Goal: Navigation & Orientation: Find specific page/section

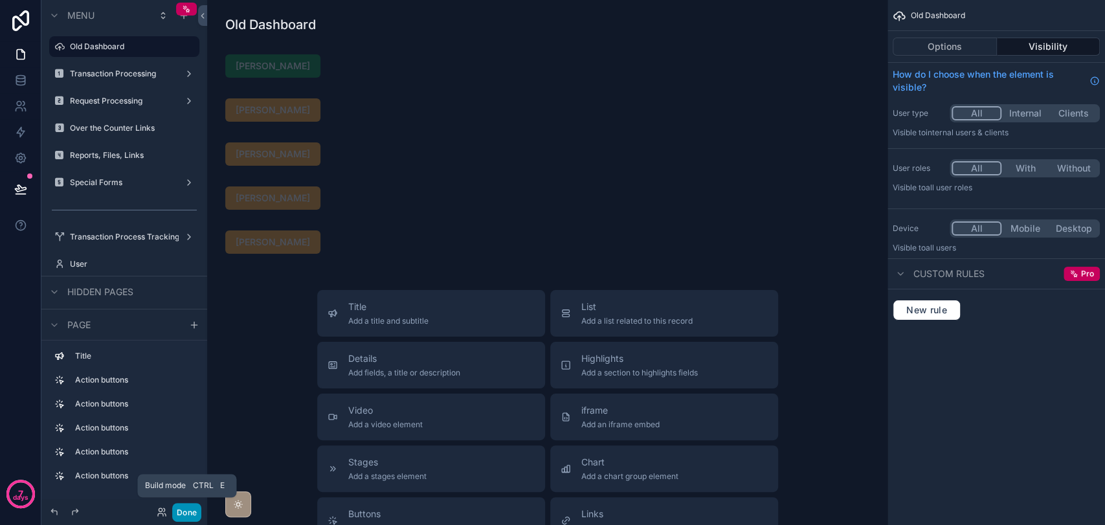
click at [179, 512] on button "Done" at bounding box center [186, 512] width 29 height 19
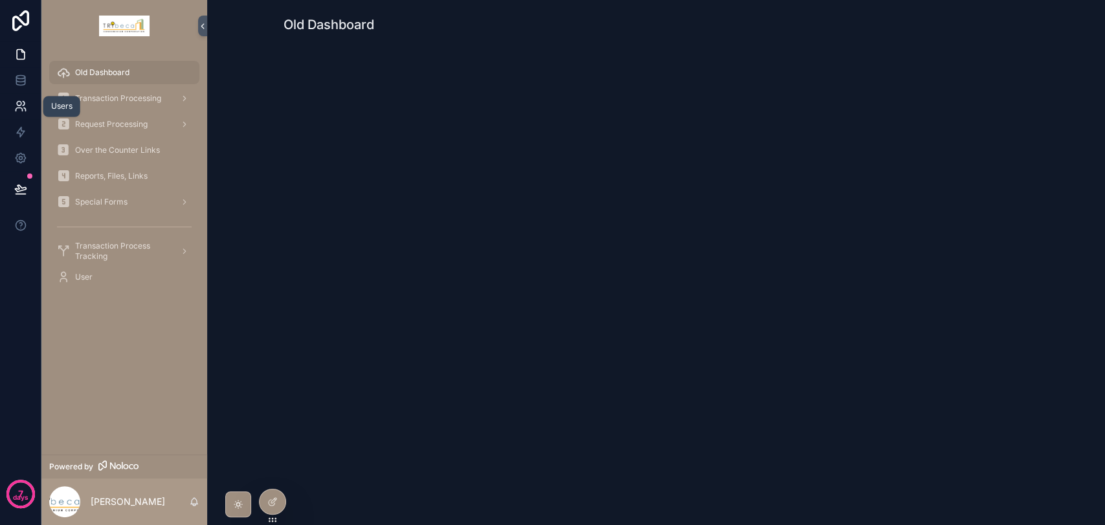
click at [18, 105] on icon at bounding box center [19, 104] width 5 height 5
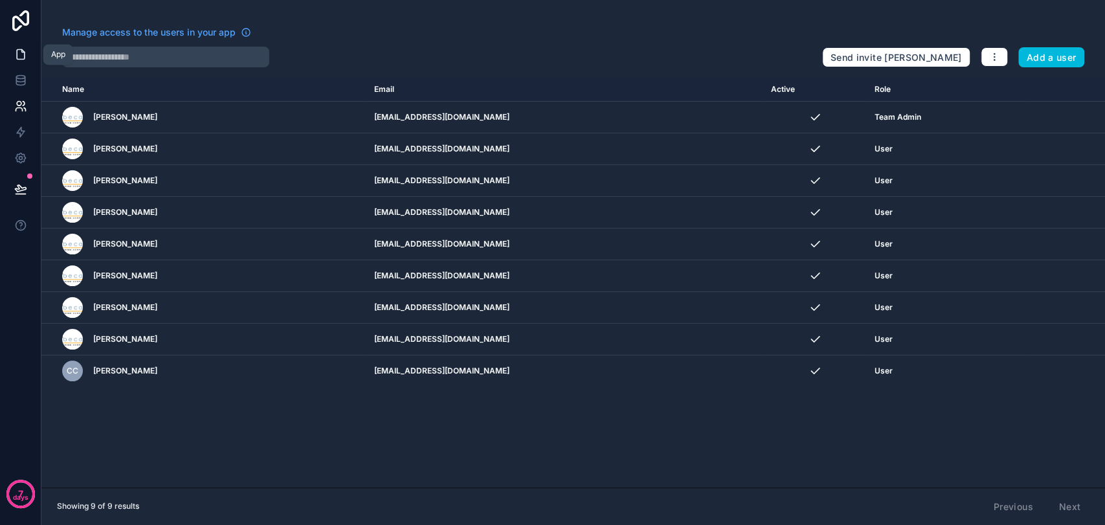
click at [16, 55] on icon at bounding box center [20, 54] width 13 height 13
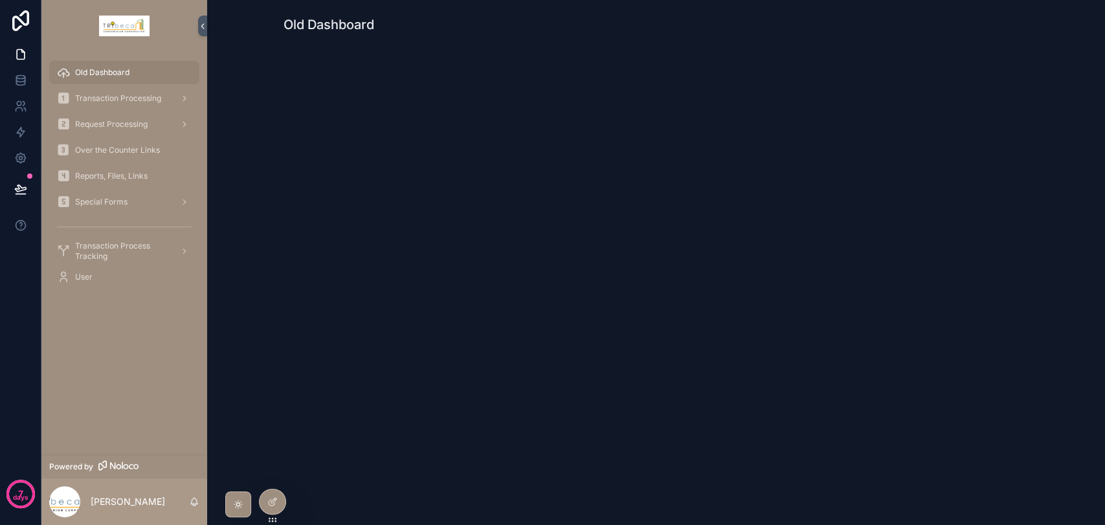
click at [118, 152] on span "Over the Counter Links" at bounding box center [117, 150] width 85 height 10
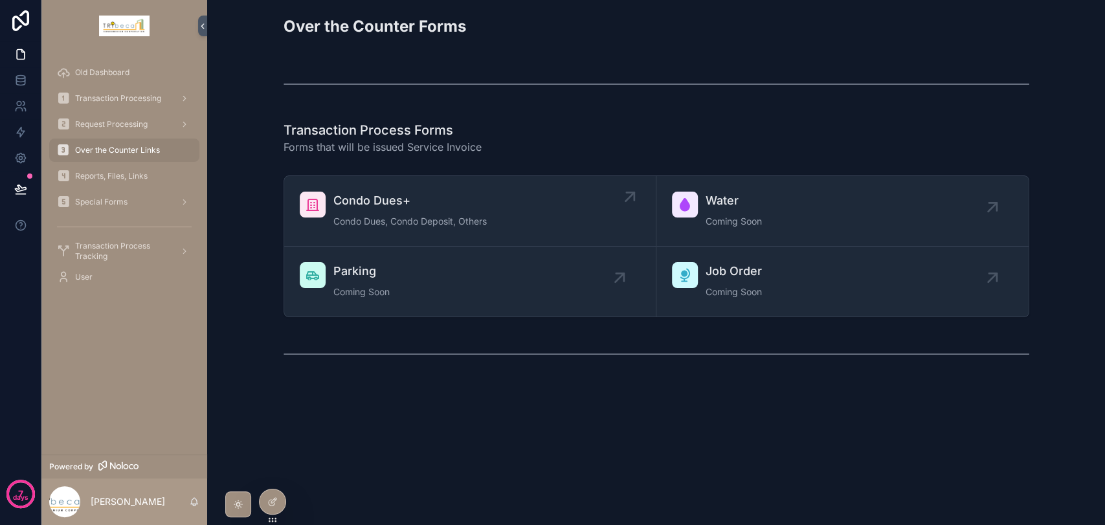
click at [364, 182] on link "Condo Dues+ Condo Dues, Condo Deposit, Others" at bounding box center [470, 211] width 372 height 71
click at [94, 98] on span "Transaction Processing" at bounding box center [118, 98] width 86 height 10
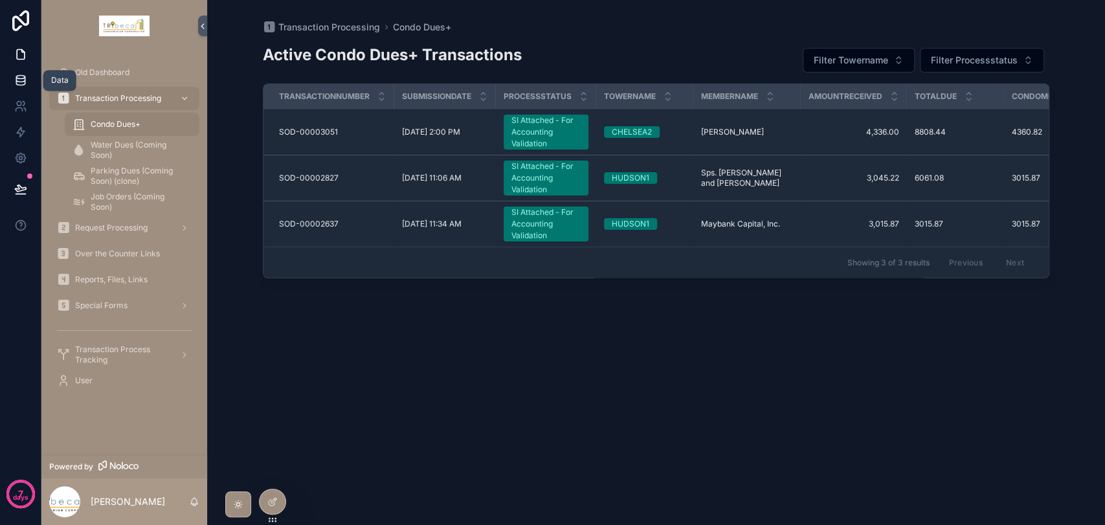
click at [19, 79] on icon at bounding box center [20, 77] width 8 height 3
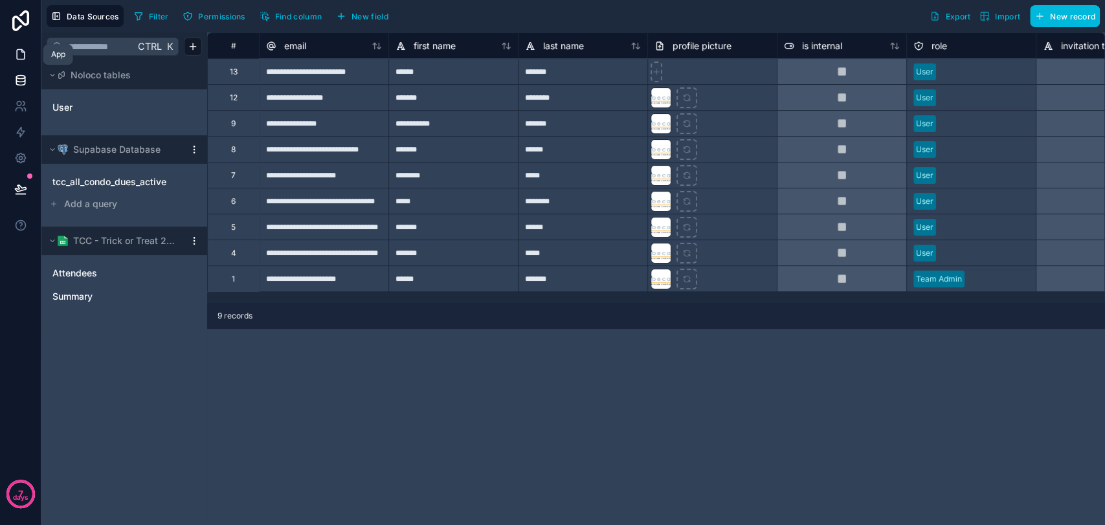
click at [20, 52] on icon at bounding box center [20, 54] width 13 height 13
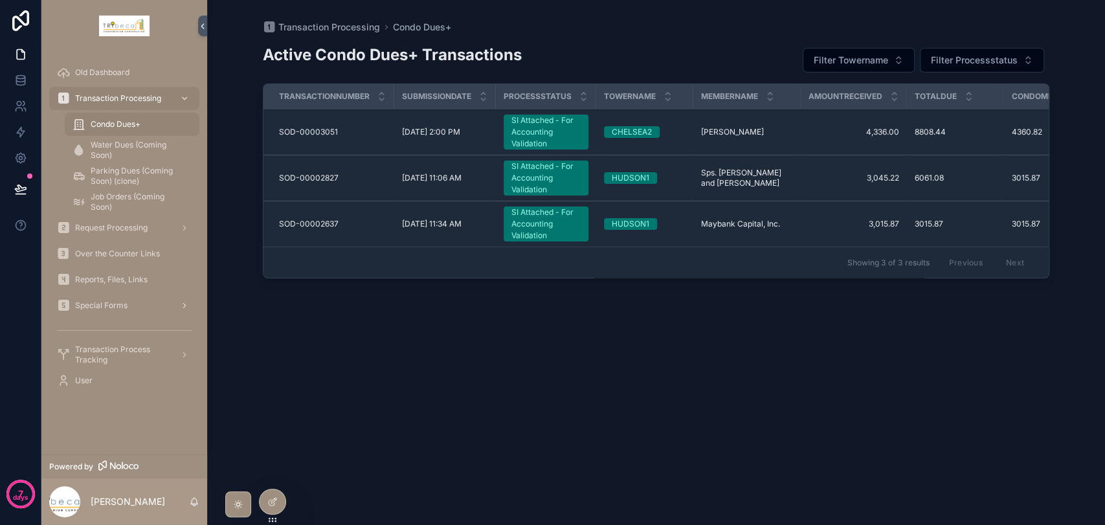
click at [124, 298] on div "Special Forms" at bounding box center [124, 305] width 135 height 21
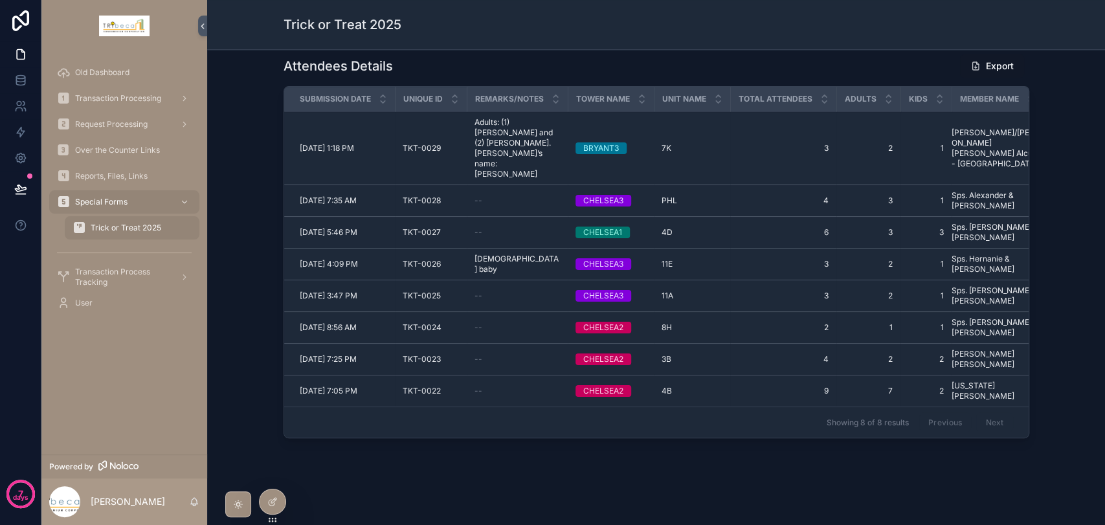
scroll to position [393, 0]
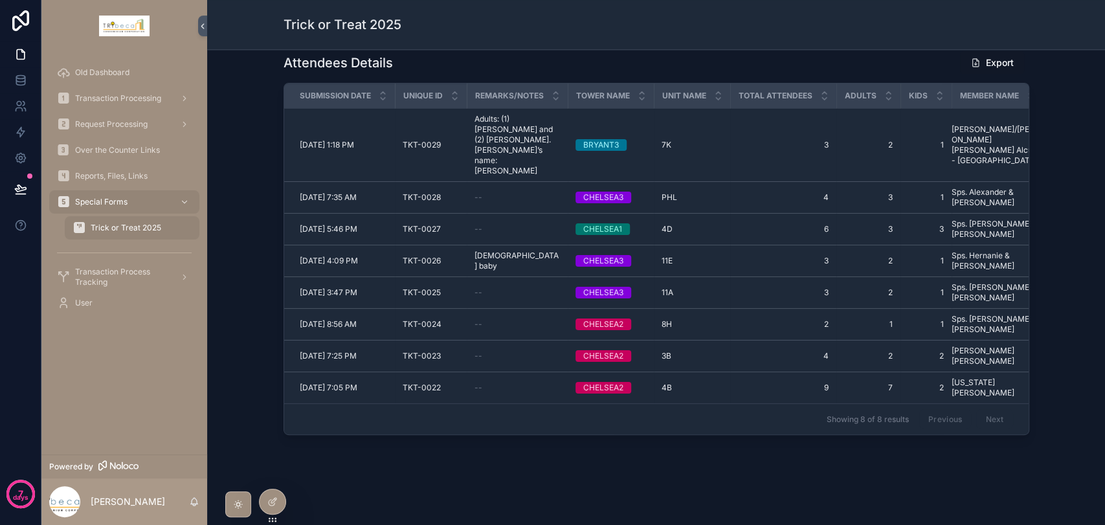
click at [100, 179] on span "Reports, Files, Links" at bounding box center [111, 176] width 72 height 10
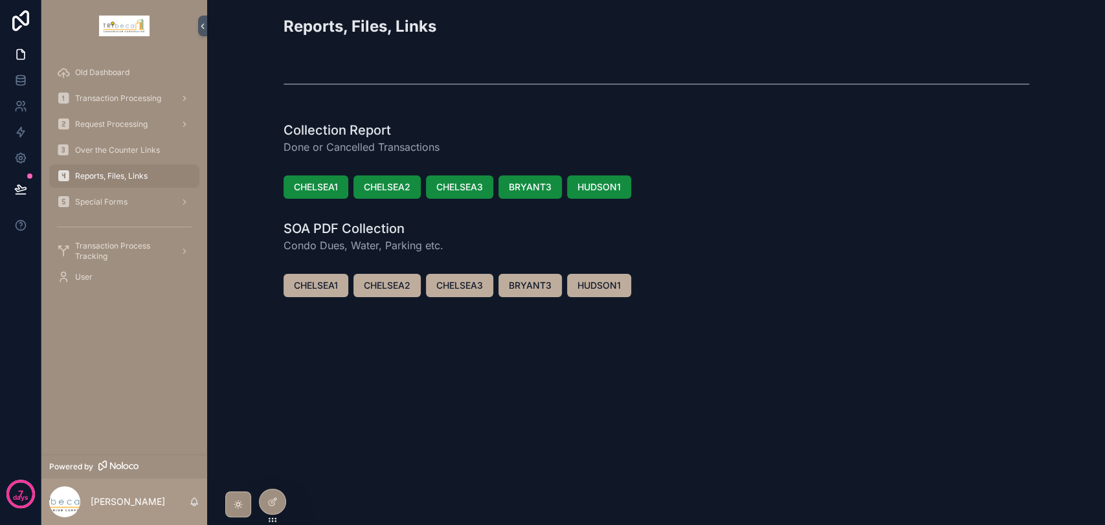
click at [111, 153] on span "Over the Counter Links" at bounding box center [117, 150] width 85 height 10
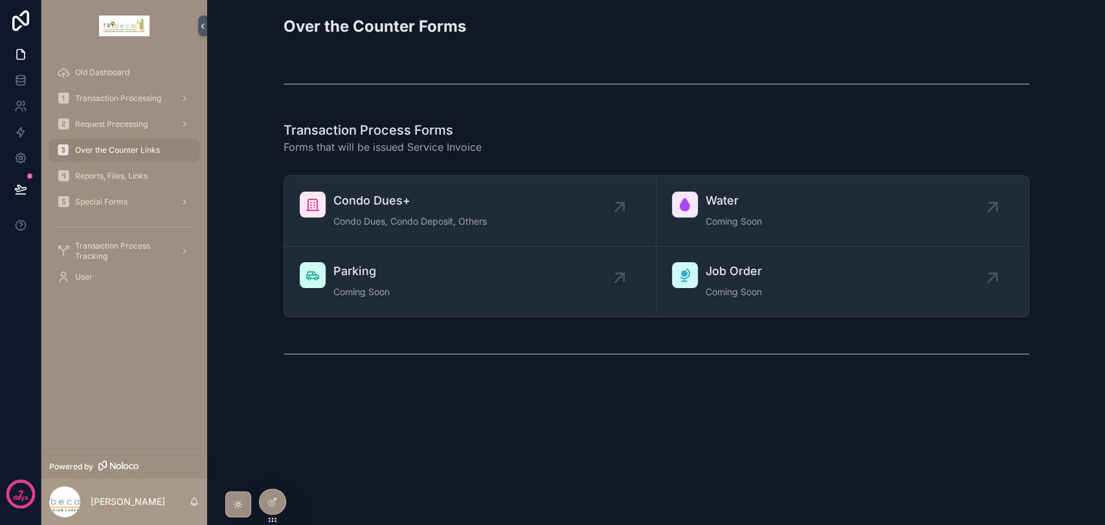
click at [140, 206] on div "Special Forms" at bounding box center [124, 202] width 135 height 21
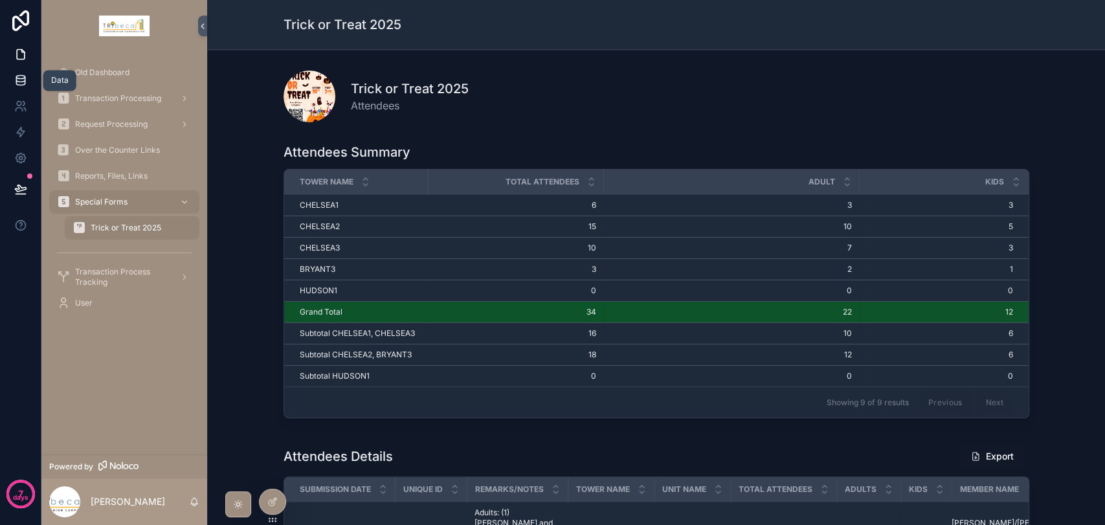
click at [27, 85] on link at bounding box center [20, 80] width 41 height 26
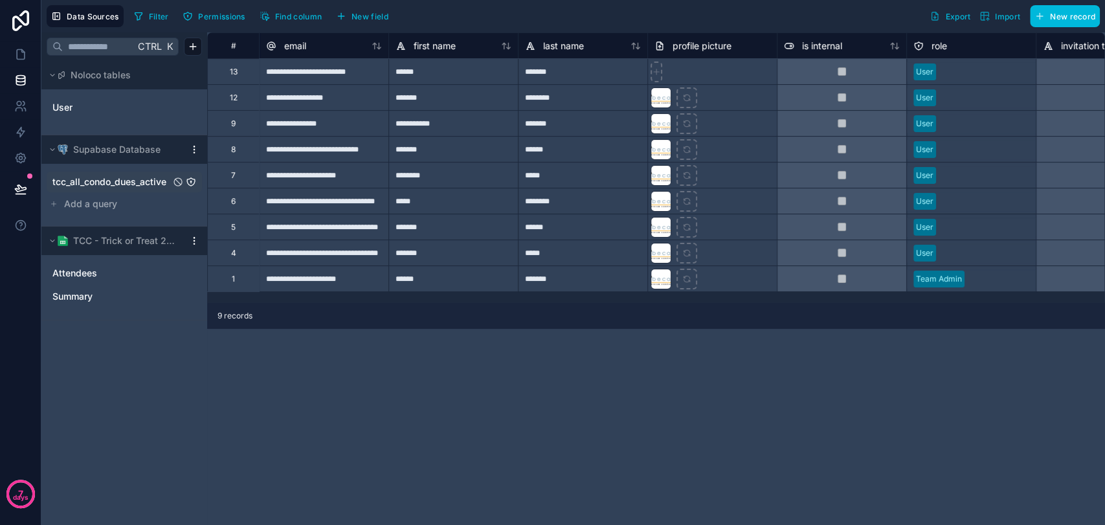
click at [106, 183] on span "tcc_all_condo_dues_active" at bounding box center [109, 181] width 114 height 13
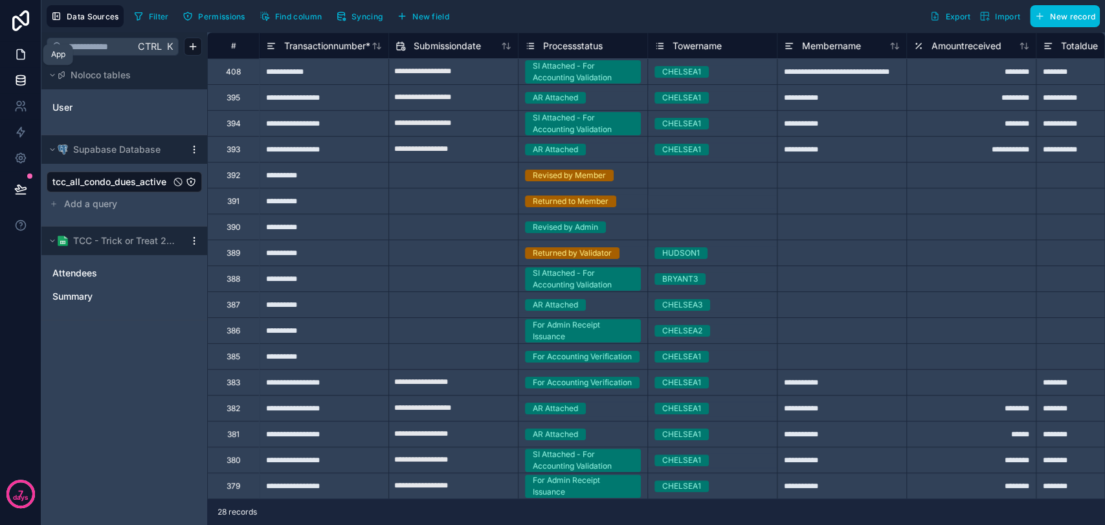
click at [18, 53] on icon at bounding box center [20, 54] width 13 height 13
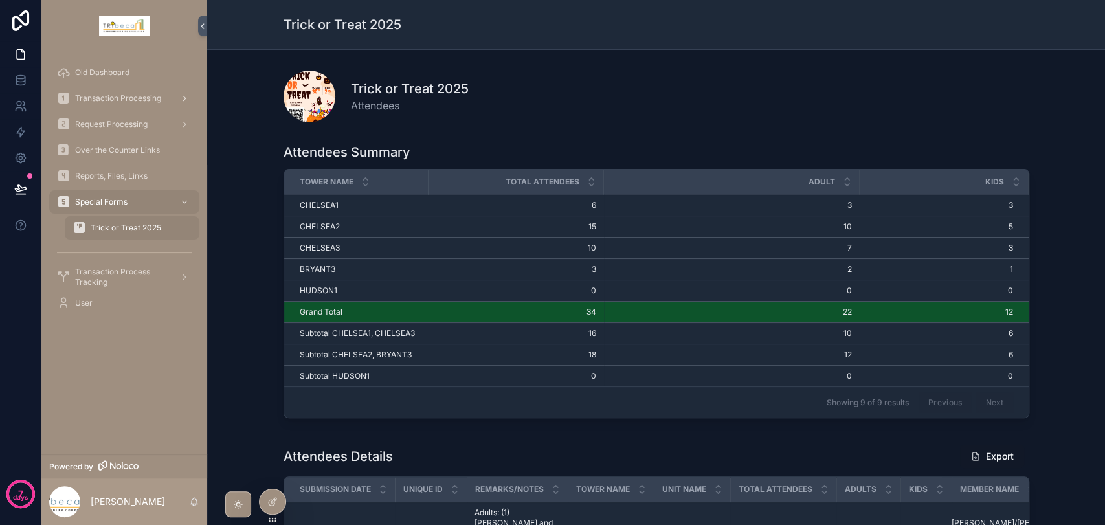
click at [98, 98] on span "Transaction Processing" at bounding box center [118, 98] width 86 height 10
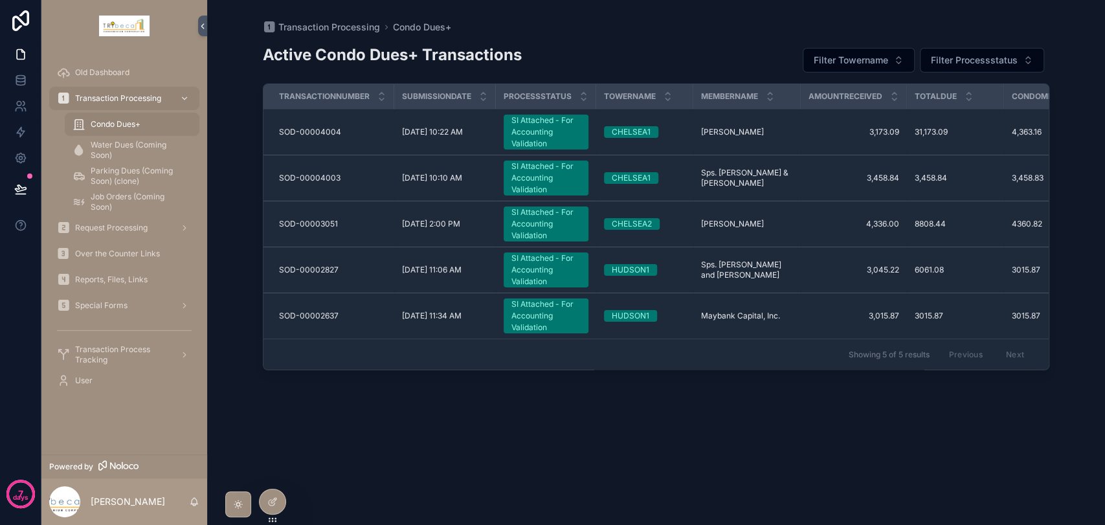
click at [139, 144] on span "Water Dues (Coming Soon)" at bounding box center [139, 150] width 96 height 21
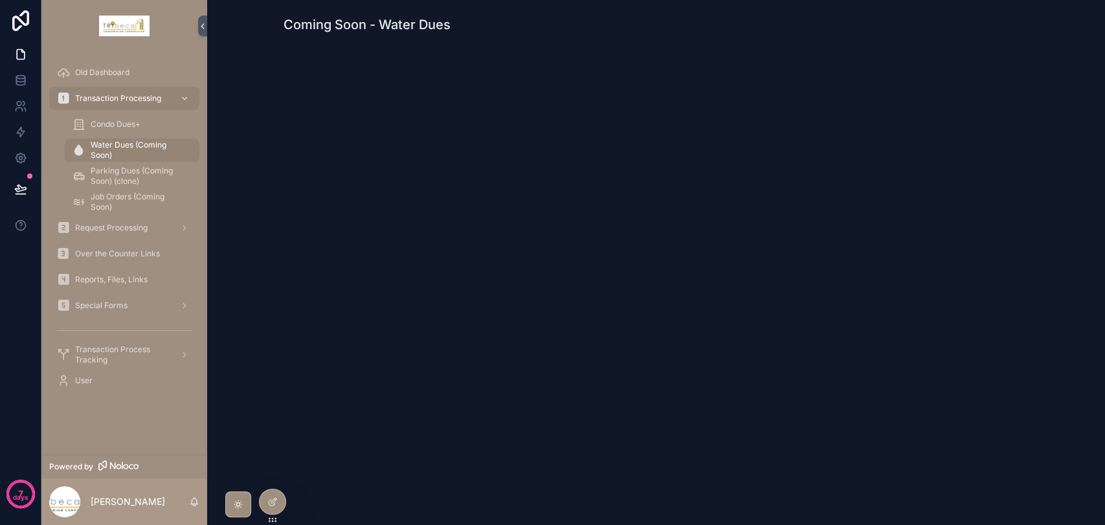
click at [138, 177] on span "Parking Dues (Coming Soon) (clone)" at bounding box center [139, 176] width 96 height 21
